Goal: Task Accomplishment & Management: Use online tool/utility

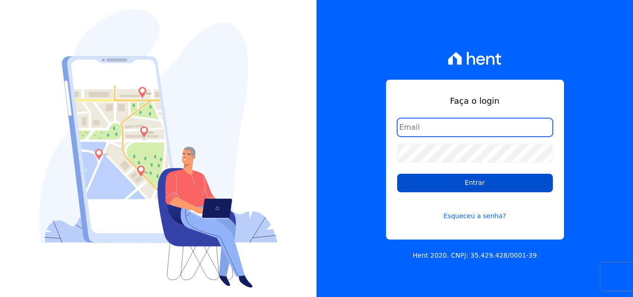
type input "[EMAIL_ADDRESS][DOMAIN_NAME]"
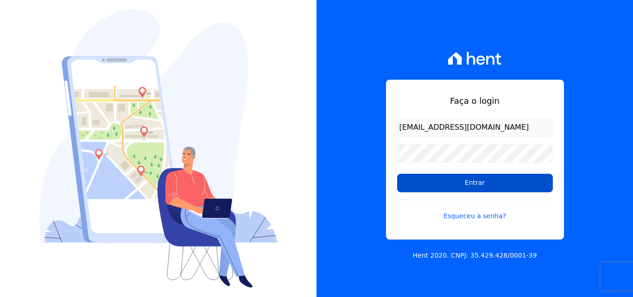
click at [496, 185] on input "Entrar" at bounding box center [475, 183] width 156 height 19
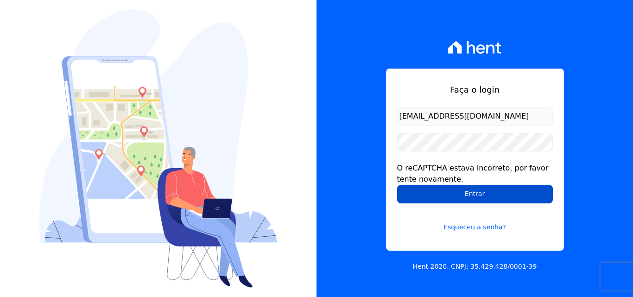
click at [491, 196] on input "Entrar" at bounding box center [475, 194] width 156 height 19
click at [533, 194] on input "Entrar" at bounding box center [475, 194] width 156 height 19
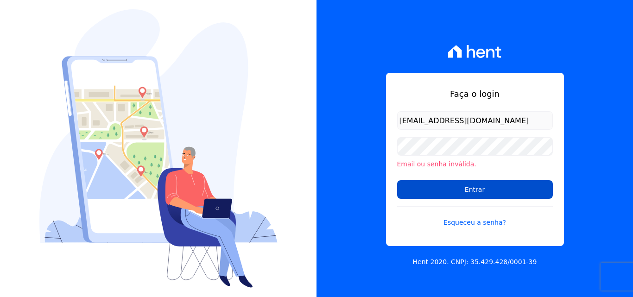
click at [423, 190] on input "Entrar" at bounding box center [475, 189] width 156 height 19
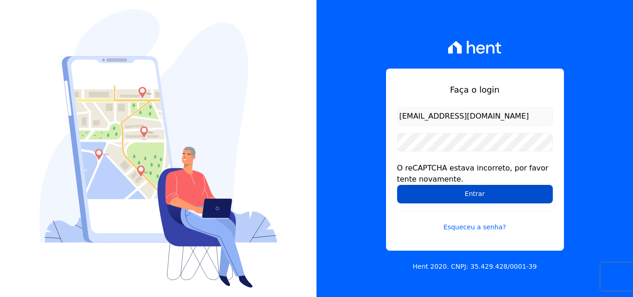
click at [398, 193] on input "Entrar" at bounding box center [475, 194] width 156 height 19
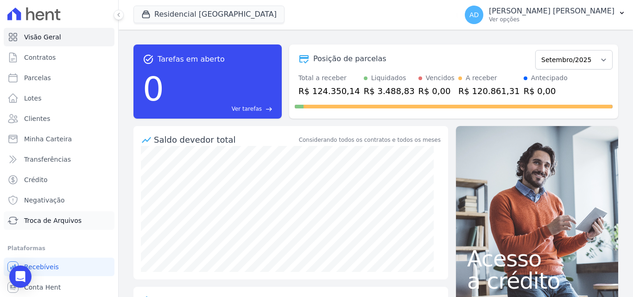
click at [41, 219] on span "Troca de Arquivos" at bounding box center [52, 220] width 57 height 9
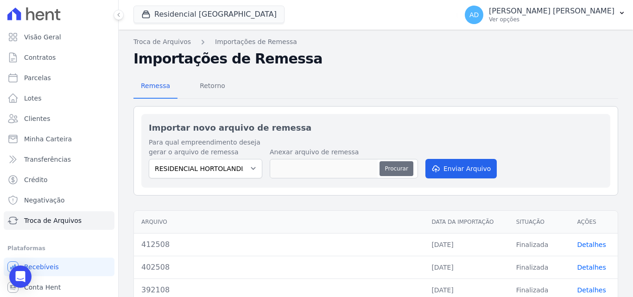
click at [395, 168] on button "Procurar" at bounding box center [395, 168] width 33 height 15
type input "420109"
click at [462, 172] on button "Enviar Arquivo" at bounding box center [460, 168] width 71 height 19
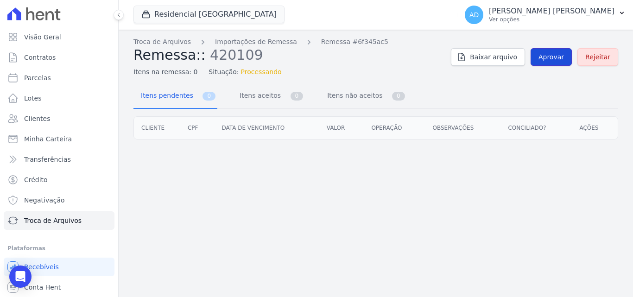
click at [546, 57] on span "Aprovar" at bounding box center [550, 56] width 25 height 9
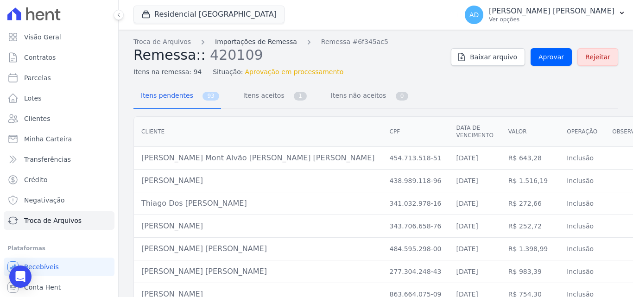
click at [255, 43] on link "Importações de Remessa" at bounding box center [256, 42] width 82 height 10
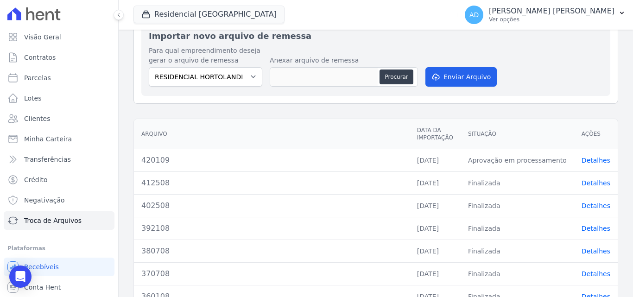
scroll to position [93, 0]
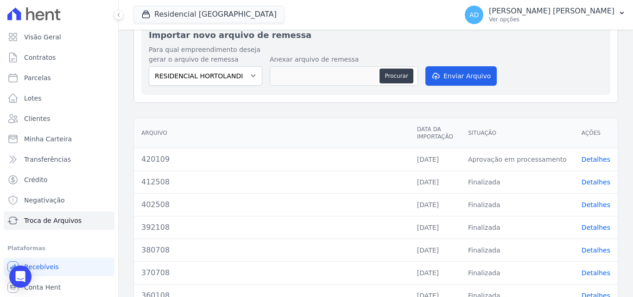
click at [588, 160] on link "Detalhes" at bounding box center [595, 159] width 29 height 7
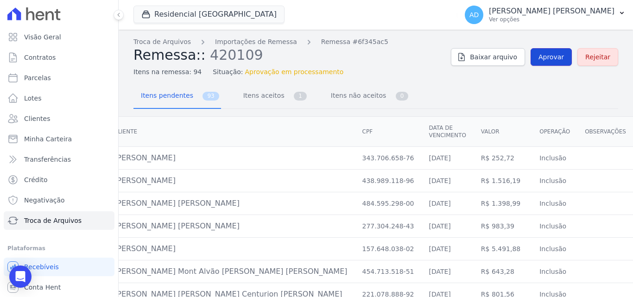
click at [553, 63] on link "Aprovar" at bounding box center [550, 57] width 41 height 18
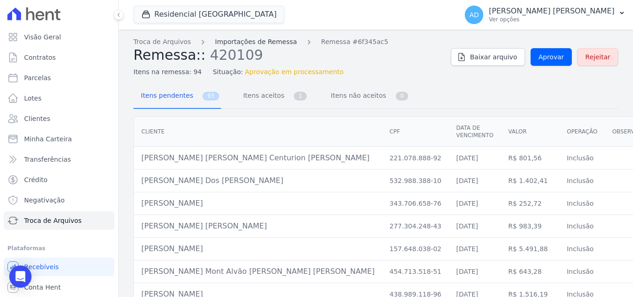
click at [239, 42] on link "Importações de Remessa" at bounding box center [256, 42] width 82 height 10
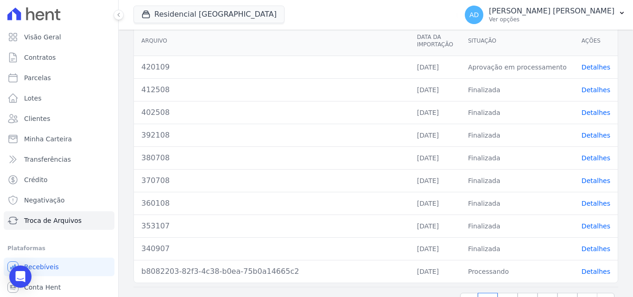
scroll to position [185, 0]
click at [584, 67] on link "Detalhes" at bounding box center [595, 66] width 29 height 7
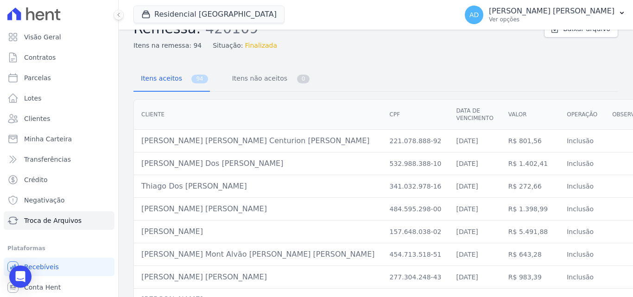
scroll to position [46, 0]
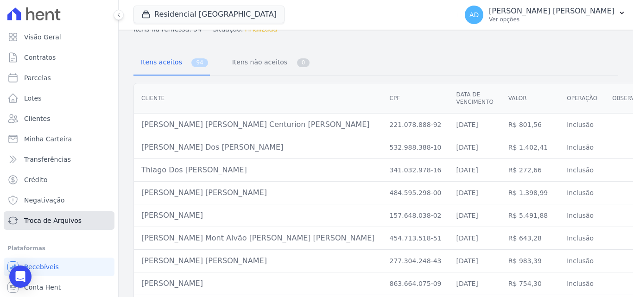
click at [68, 218] on span "Troca de Arquivos" at bounding box center [52, 220] width 57 height 9
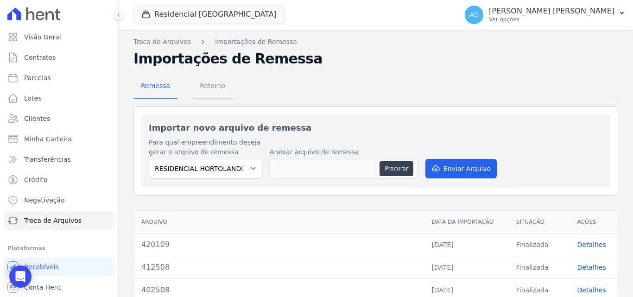
click at [214, 82] on span "Retorno" at bounding box center [212, 85] width 37 height 19
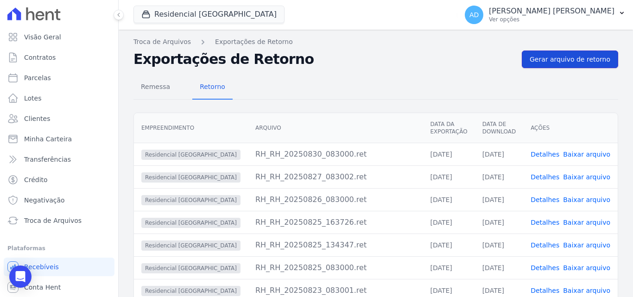
click at [541, 61] on span "Gerar arquivo de retorno" at bounding box center [569, 59] width 81 height 9
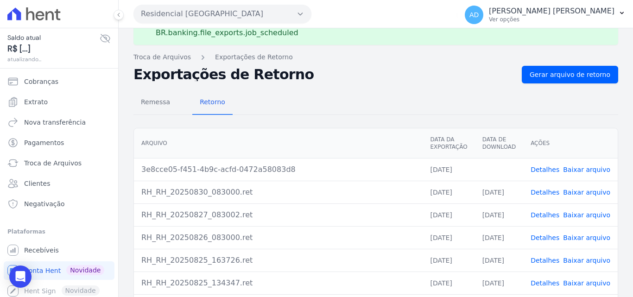
scroll to position [46, 0]
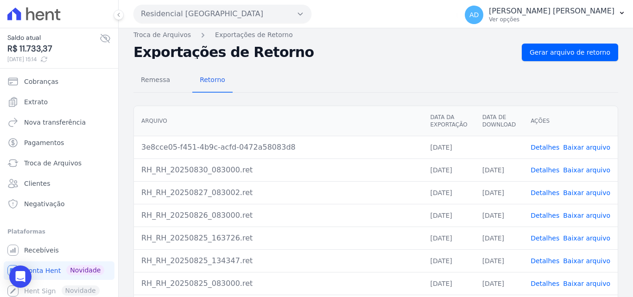
click at [589, 149] on link "Baixar arquivo" at bounding box center [586, 147] width 47 height 7
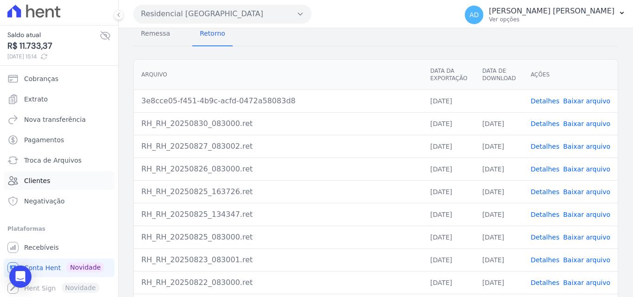
scroll to position [3, 0]
click at [151, 35] on span "Remessa" at bounding box center [155, 33] width 40 height 19
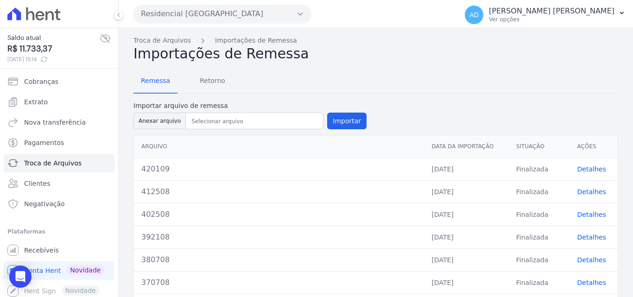
click at [589, 170] on link "Detalhes" at bounding box center [591, 168] width 29 height 7
